Goal: Information Seeking & Learning: Stay updated

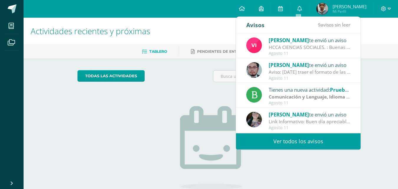
click at [309, 38] on div "[PERSON_NAME] te envió un aviso" at bounding box center [310, 40] width 82 height 8
click at [311, 44] on div "HCCA CIENCIAS SOCIALES. : Buenas tardes a todos, un gusto saludarles. Por este …" at bounding box center [310, 47] width 82 height 7
click at [285, 39] on span "[PERSON_NAME]" at bounding box center [289, 40] width 40 height 7
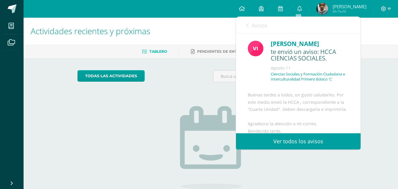
drag, startPoint x: 358, startPoint y: 77, endPoint x: 369, endPoint y: 87, distance: 14.8
click at [369, 87] on div "Actividades recientes y próximas Tablero Pendientes de entrega Entregadas todas…" at bounding box center [211, 129] width 374 height 222
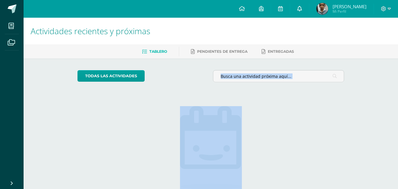
click at [301, 10] on link at bounding box center [299, 9] width 19 height 18
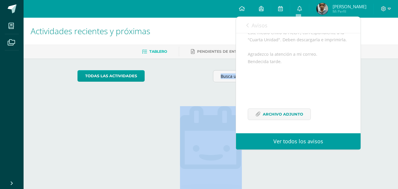
scroll to position [84, 0]
click at [281, 120] on span "Archivo Adjunto" at bounding box center [283, 114] width 40 height 11
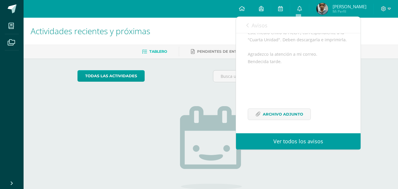
click at [87, 67] on div "todas las Actividades No tienes actividades Échale un vistazo a los demás perío…" at bounding box center [211, 149] width 290 height 182
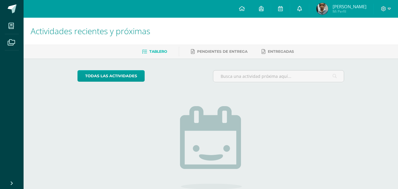
click at [294, 9] on link at bounding box center [299, 9] width 19 height 18
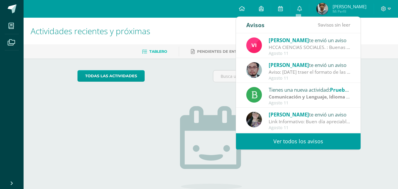
click at [281, 138] on link "Ver todos los avisos" at bounding box center [298, 141] width 125 height 16
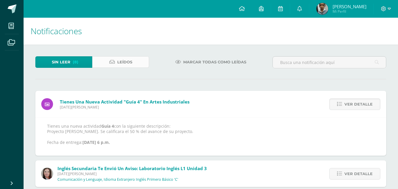
click at [132, 60] on link "Leídos" at bounding box center [120, 61] width 57 height 11
click at [134, 59] on link "Leídos" at bounding box center [120, 61] width 57 height 11
click at [134, 62] on link "Leídos" at bounding box center [120, 61] width 57 height 11
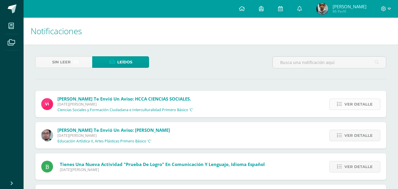
click at [352, 104] on span "Ver detalle" at bounding box center [358, 104] width 28 height 11
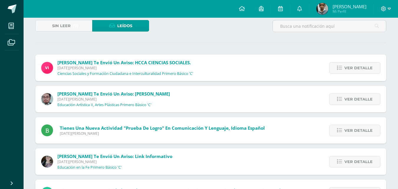
scroll to position [44, 0]
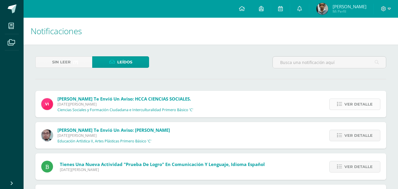
click at [354, 105] on span "Ver detalle" at bounding box center [358, 104] width 28 height 11
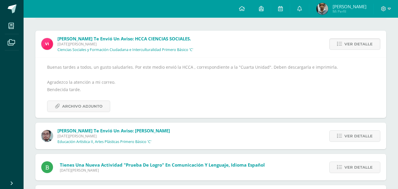
scroll to position [74, 0]
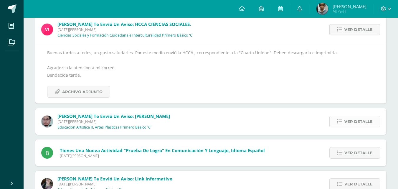
click at [347, 121] on span "Ver detalle" at bounding box center [358, 121] width 28 height 11
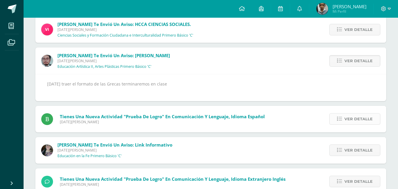
click at [340, 117] on icon at bounding box center [339, 118] width 5 height 5
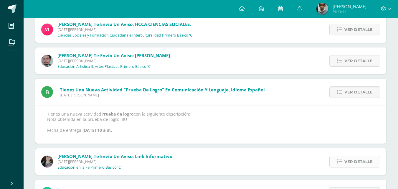
click at [353, 164] on span "Ver detalle" at bounding box center [358, 161] width 28 height 11
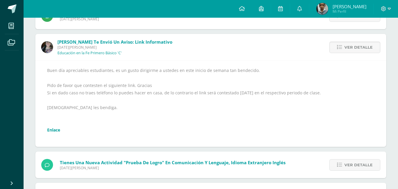
scroll to position [172, 0]
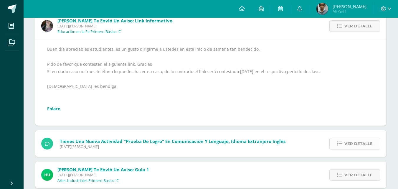
click at [336, 143] on link "Ver detalle" at bounding box center [354, 143] width 51 height 11
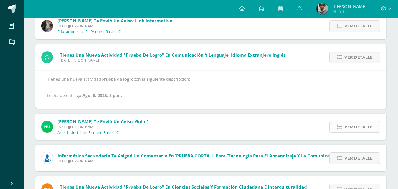
click at [358, 126] on span "Ver detalle" at bounding box center [358, 126] width 28 height 11
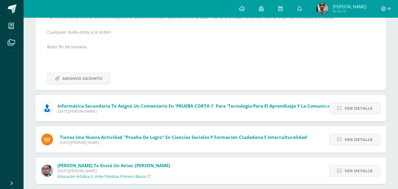
scroll to position [285, 0]
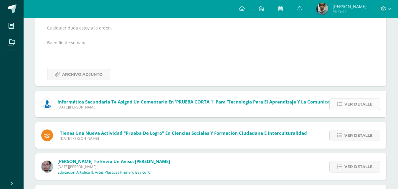
click at [355, 104] on span "Ver detalle" at bounding box center [358, 104] width 28 height 11
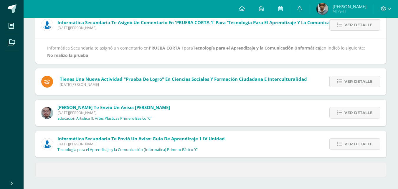
scroll to position [268, 0]
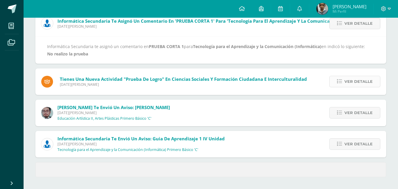
click at [352, 79] on span "Ver detalle" at bounding box center [358, 81] width 28 height 11
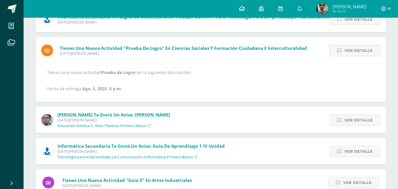
click at [243, 6] on link at bounding box center [242, 9] width 20 height 18
